Goal: Transaction & Acquisition: Purchase product/service

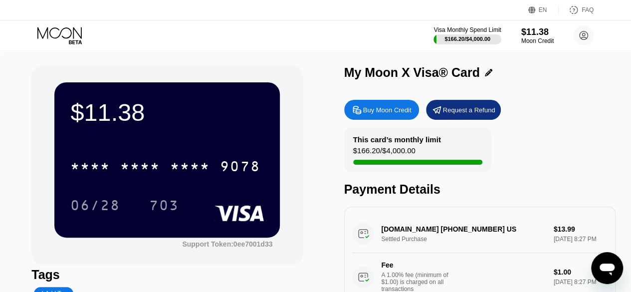
click at [555, 155] on div "This card’s monthly limit $166.20 / $4,000.00 Payment Details" at bounding box center [479, 161] width 271 height 69
click at [383, 114] on div "Buy Moon Credit" at bounding box center [387, 110] width 48 height 8
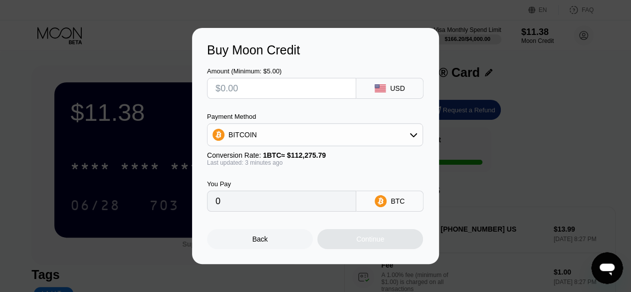
click at [240, 89] on input "text" at bounding box center [281, 88] width 132 height 20
type input "$8"
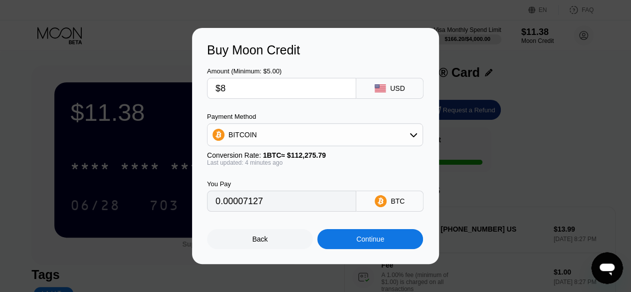
type input "0.00007127"
type input "$80"
type input "0.00071266"
type input "$80"
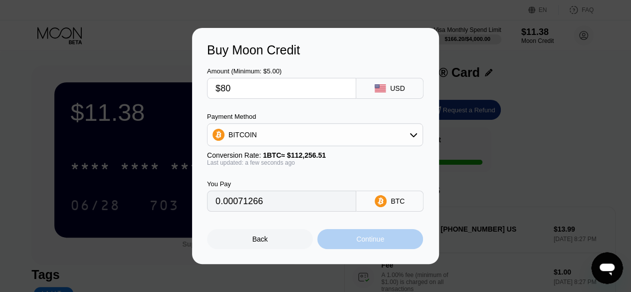
click at [363, 243] on div "Continue" at bounding box center [370, 239] width 28 height 8
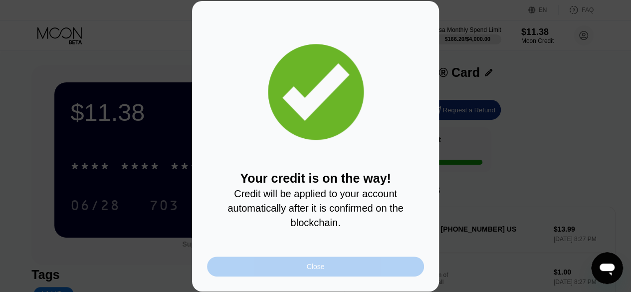
click at [330, 275] on div "Close" at bounding box center [315, 266] width 217 height 20
